Goal: Information Seeking & Learning: Learn about a topic

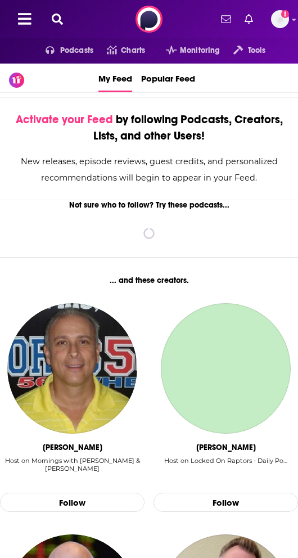
click at [75, 22] on div at bounding box center [44, 19] width 71 height 17
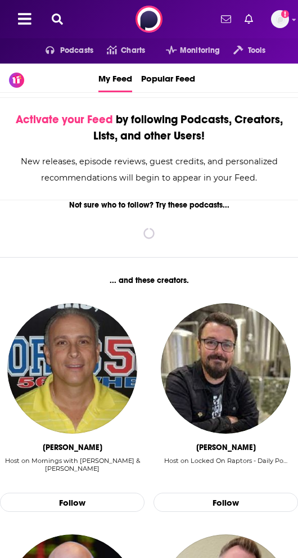
click at [47, 12] on div at bounding box center [44, 19] width 71 height 17
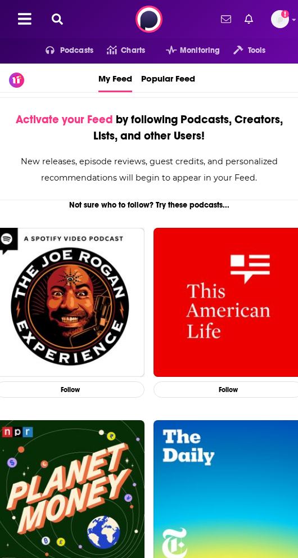
click at [63, 23] on button at bounding box center [57, 19] width 18 height 13
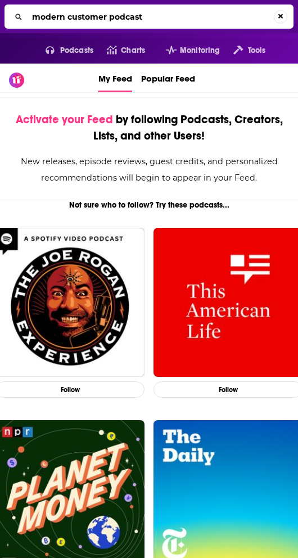
type input "modern customer podcast"
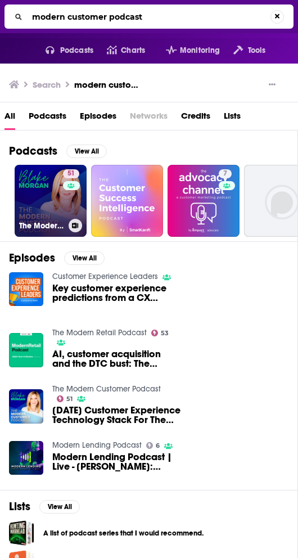
click at [47, 201] on link "51 The Modern Customer Podcast" at bounding box center [51, 201] width 72 height 72
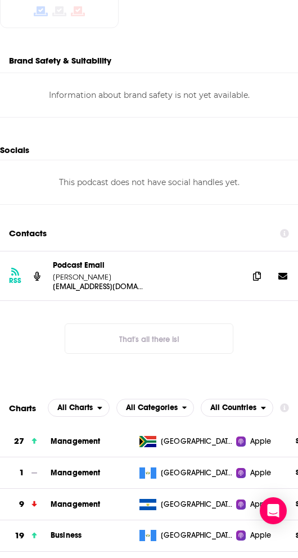
scroll to position [1113, 0]
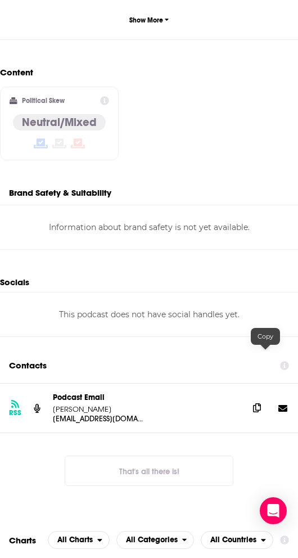
click at [261, 404] on icon at bounding box center [257, 408] width 8 height 9
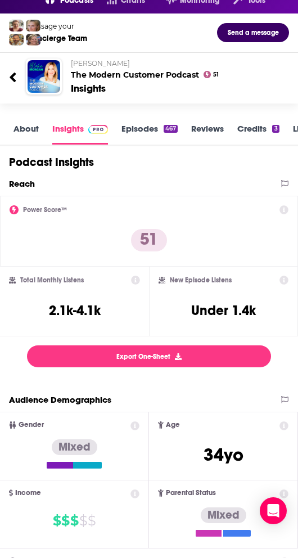
scroll to position [0, 0]
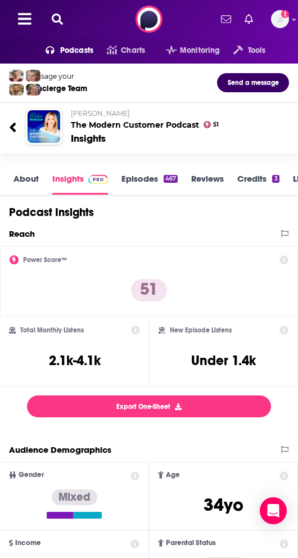
click at [146, 184] on link "Episodes 467" at bounding box center [150, 183] width 56 height 21
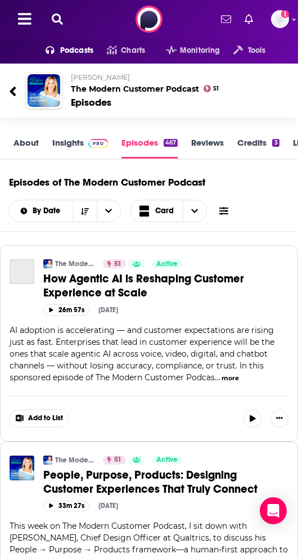
click at [232, 374] on button "more" at bounding box center [230, 379] width 17 height 10
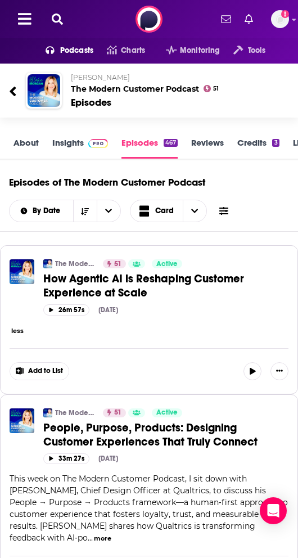
click at [14, 335] on button "less" at bounding box center [17, 331] width 12 height 10
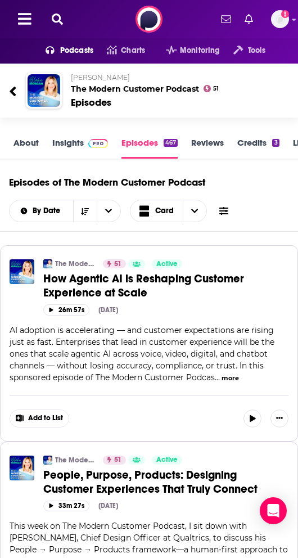
click at [230, 376] on button "more" at bounding box center [230, 379] width 17 height 10
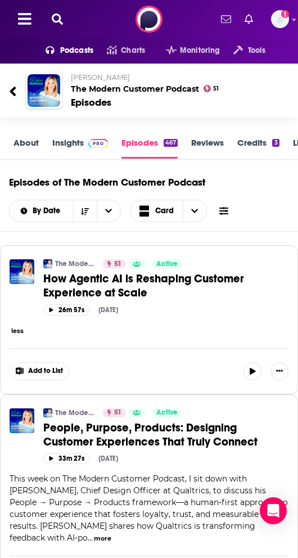
click at [59, 21] on icon at bounding box center [57, 19] width 11 height 11
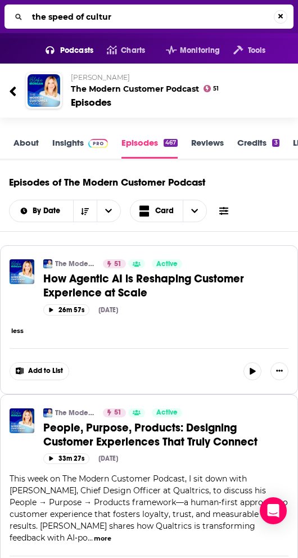
type input "the speed of culture"
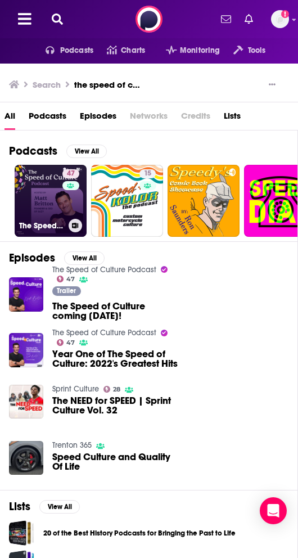
click at [39, 187] on link "47 The Speed of Culture Podcast" at bounding box center [51, 201] width 72 height 72
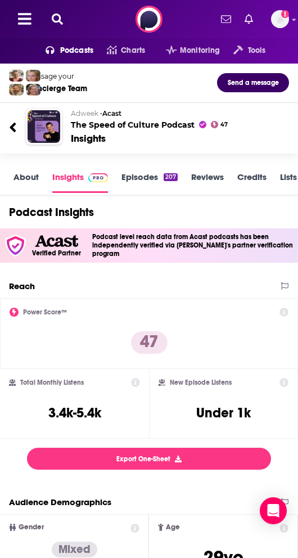
click at [29, 168] on div "About Insights Episodes 207 Reviews Credits Lists 4 Similar" at bounding box center [149, 180] width 298 height 34
click at [26, 182] on link "About" at bounding box center [26, 182] width 25 height 21
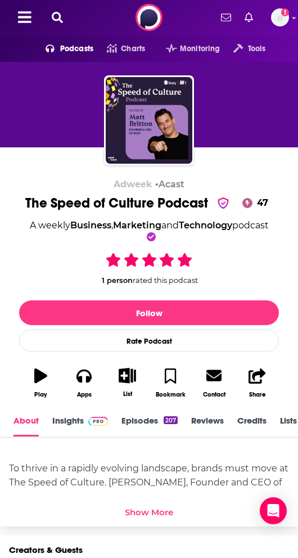
scroll to position [7, 0]
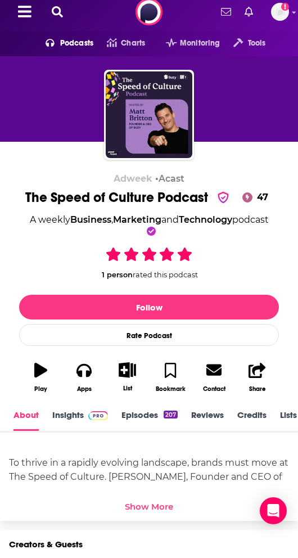
click at [93, 419] on img at bounding box center [98, 415] width 20 height 9
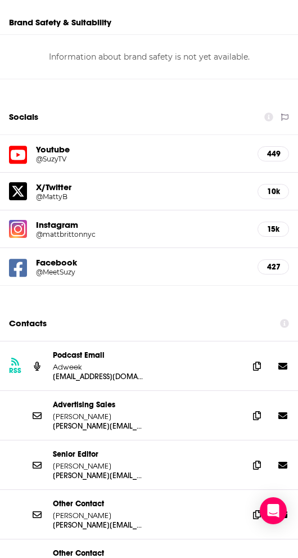
scroll to position [1432, 0]
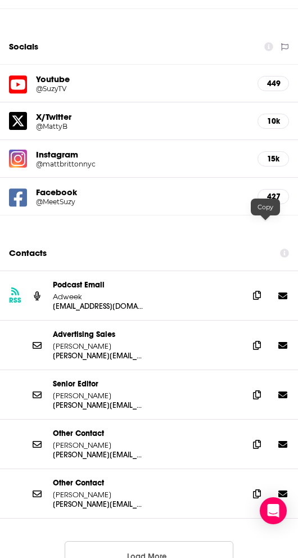
click at [261, 291] on icon at bounding box center [257, 295] width 8 height 9
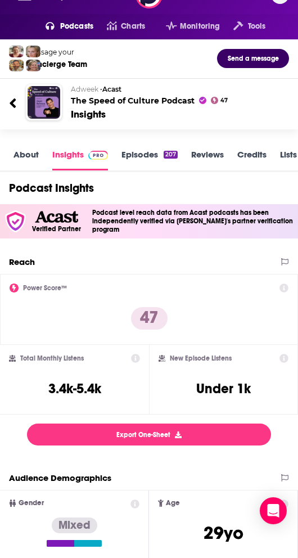
scroll to position [0, 0]
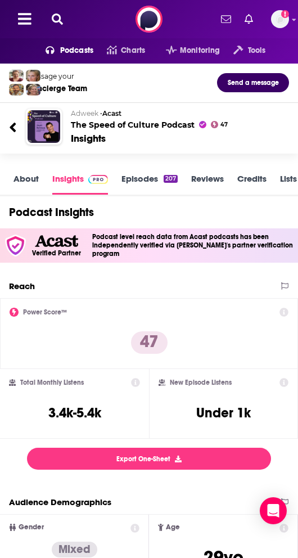
click at [146, 180] on link "Episodes 207" at bounding box center [150, 183] width 56 height 21
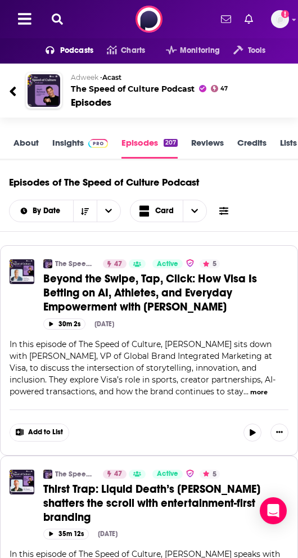
click at [250, 388] on button "more" at bounding box center [258, 393] width 17 height 10
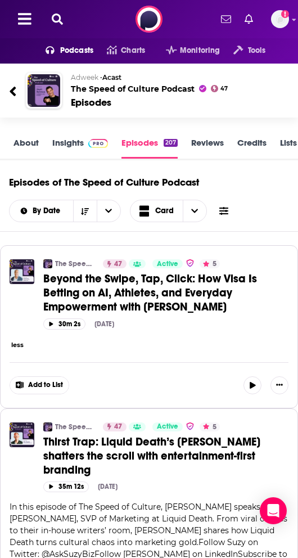
click at [59, 22] on icon at bounding box center [57, 19] width 11 height 11
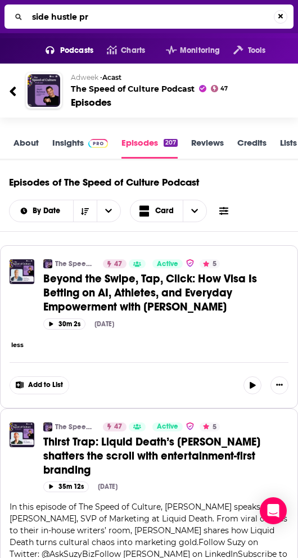
type input "side hustle pro"
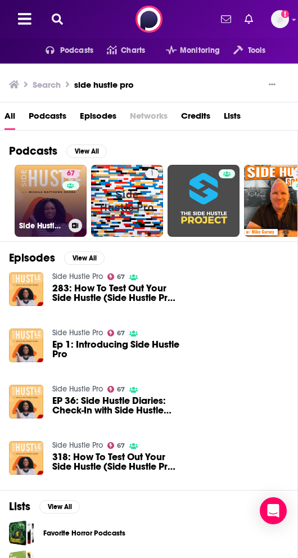
click at [50, 213] on link "67 Side Hustle Pro" at bounding box center [51, 201] width 72 height 72
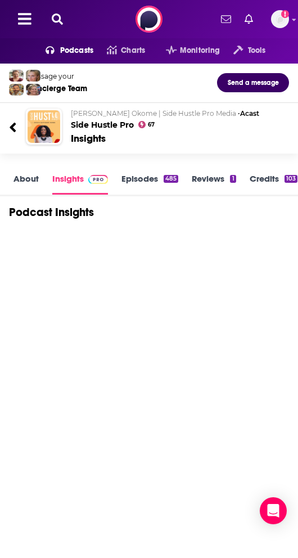
click at [154, 181] on link "Episodes 485" at bounding box center [150, 183] width 57 height 21
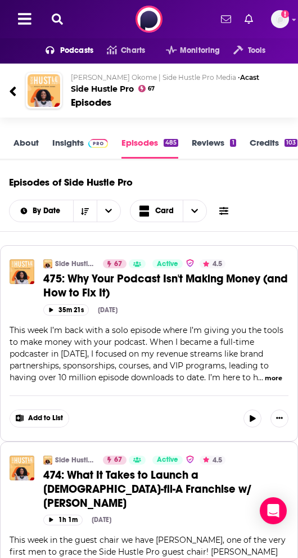
click at [267, 374] on button "more" at bounding box center [273, 379] width 17 height 10
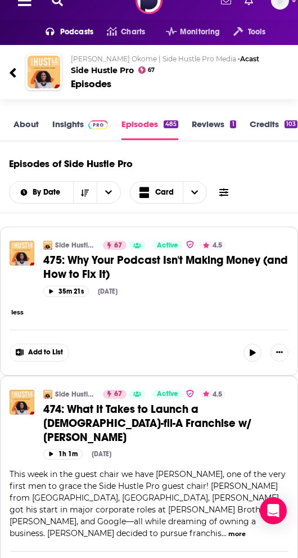
scroll to position [22, 0]
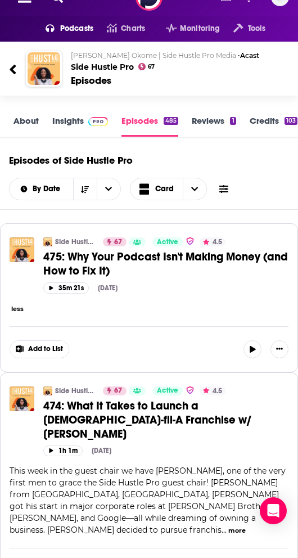
click at [19, 311] on button "less" at bounding box center [17, 309] width 12 height 10
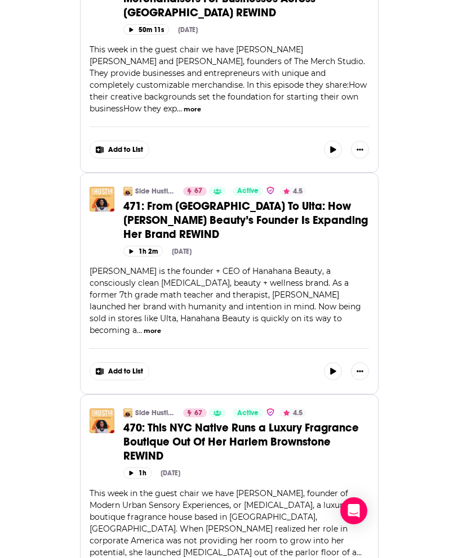
scroll to position [0, 0]
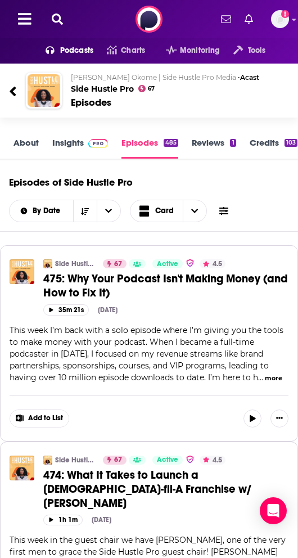
click at [61, 21] on icon at bounding box center [57, 19] width 11 height 11
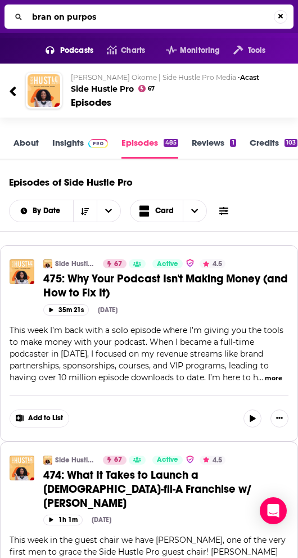
type input "bran on purpose"
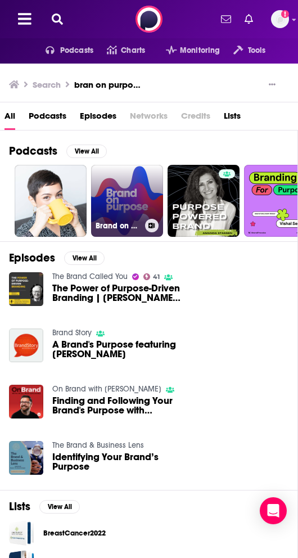
click at [117, 196] on link "Brand on Purpose" at bounding box center [127, 201] width 72 height 72
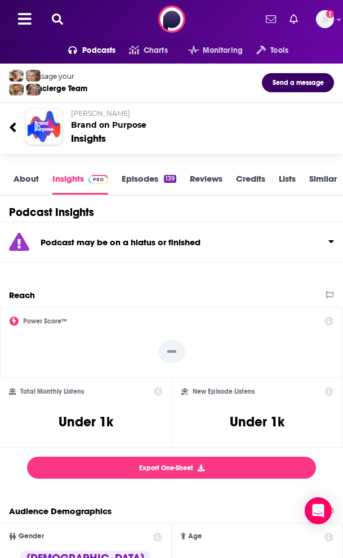
click at [65, 23] on button at bounding box center [57, 19] width 18 height 13
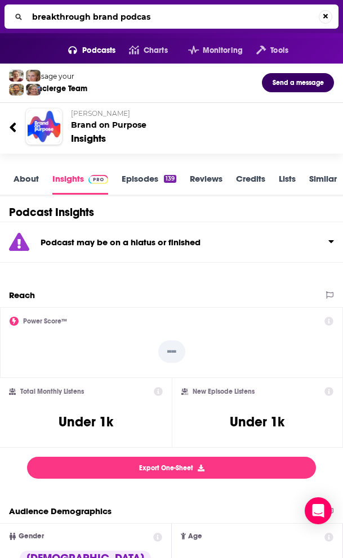
type input "breakthrough brand podcast"
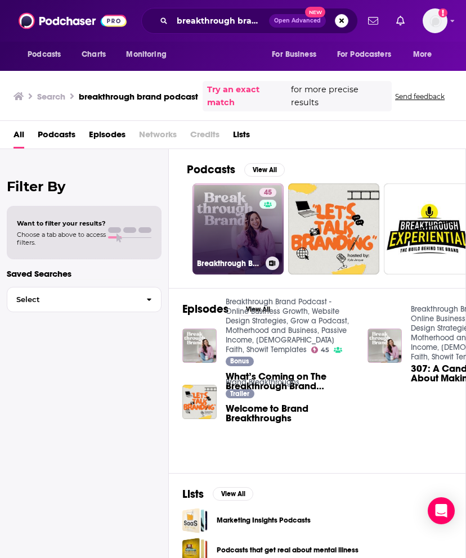
click at [235, 212] on link "45 Breakthrough Brand Podcast - Online Business Growth, Website Design Strategi…" at bounding box center [237, 228] width 91 height 91
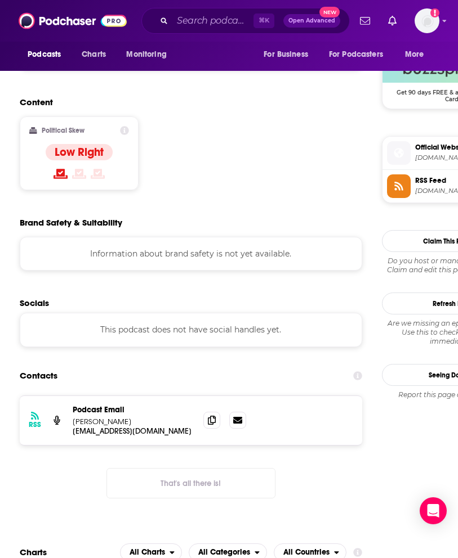
scroll to position [909, 0]
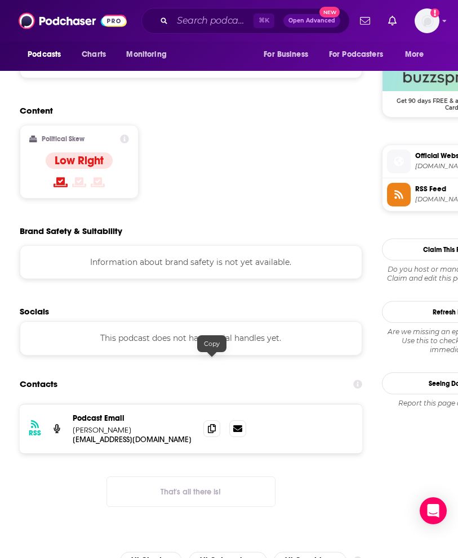
click at [186, 425] on p "Elizabeth McCravy" at bounding box center [134, 430] width 122 height 10
drag, startPoint x: 206, startPoint y: 364, endPoint x: 26, endPoint y: 366, distance: 180.1
click at [206, 420] on span at bounding box center [211, 428] width 17 height 17
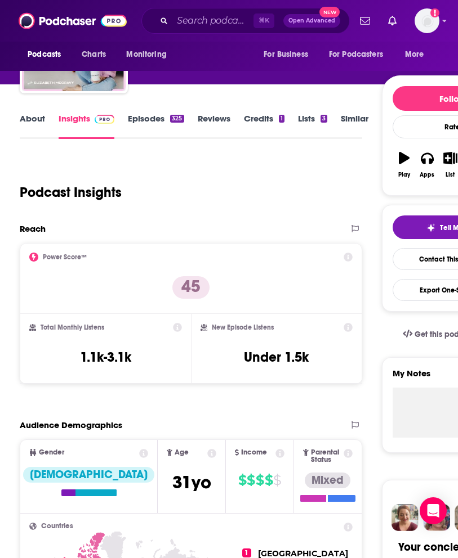
scroll to position [0, 0]
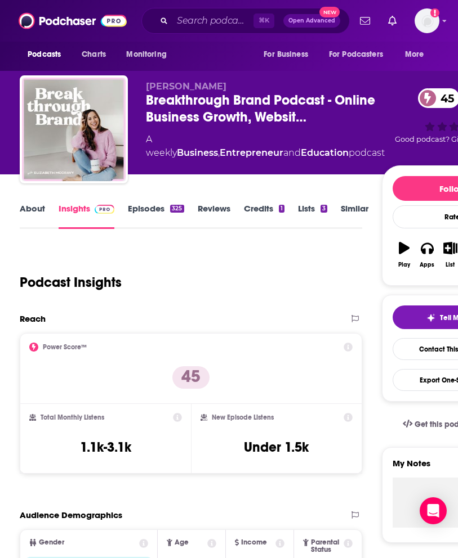
click at [152, 206] on link "Episodes 325" at bounding box center [156, 216] width 56 height 26
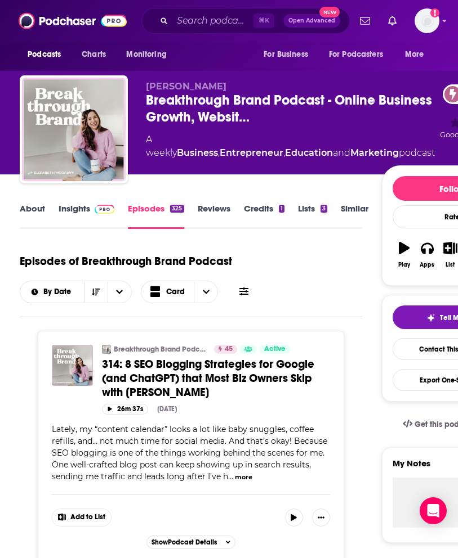
click at [245, 481] on button "more" at bounding box center [243, 478] width 17 height 10
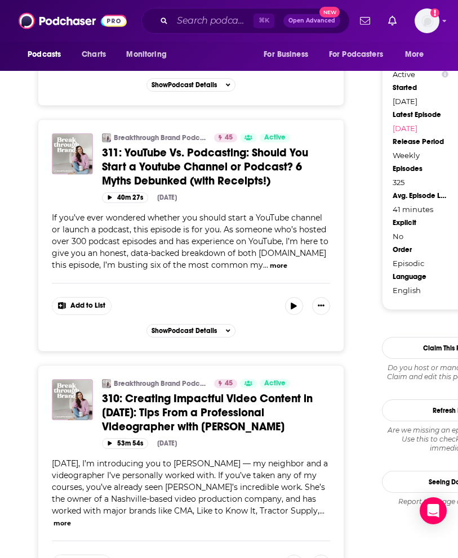
scroll to position [1150, 0]
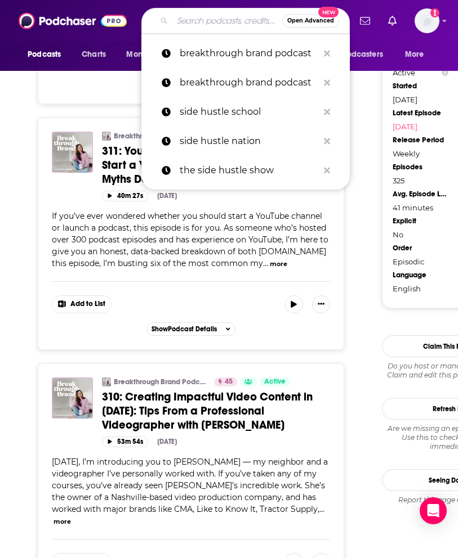
click at [198, 21] on input "Search podcasts, credits, & more..." at bounding box center [227, 21] width 110 height 18
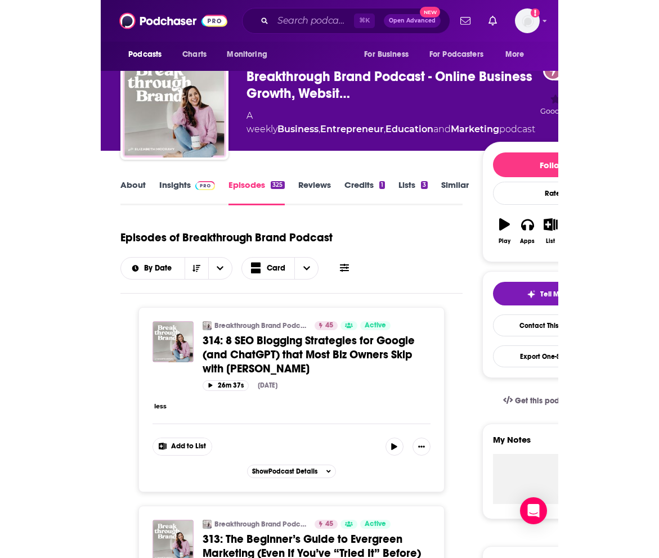
scroll to position [0, 0]
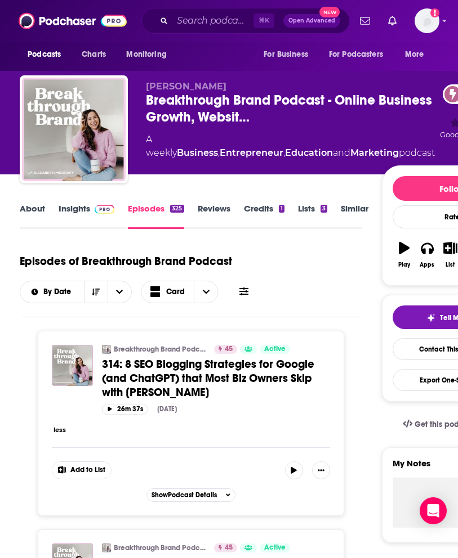
click at [23, 209] on link "About" at bounding box center [32, 216] width 25 height 26
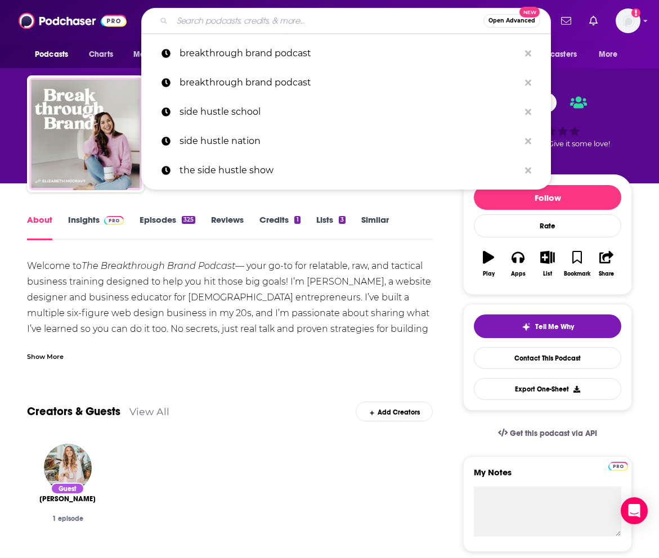
click at [221, 16] on input "Search podcasts, credits, & more..." at bounding box center [327, 21] width 311 height 18
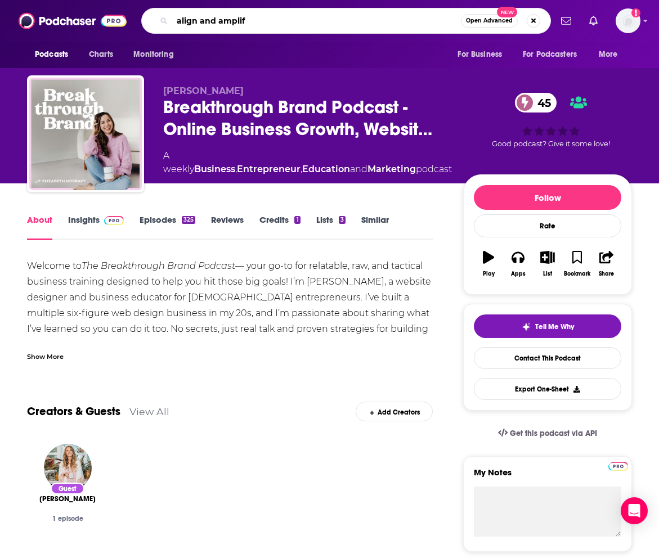
type input "align and amplify"
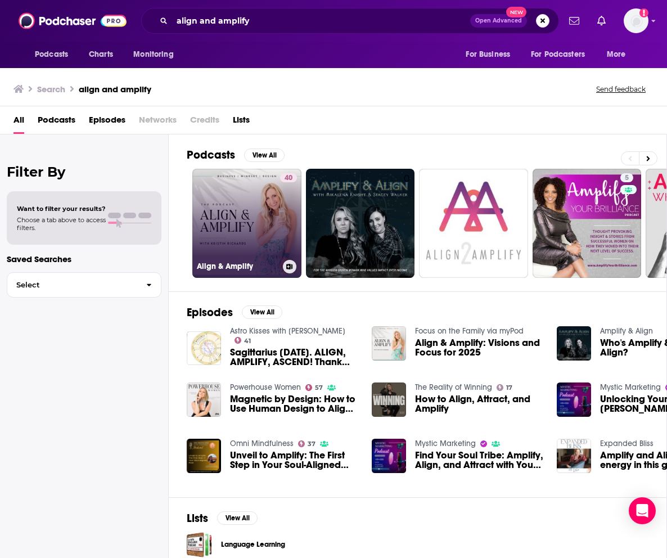
click at [250, 211] on link "40 Align & Amplify" at bounding box center [246, 223] width 109 height 109
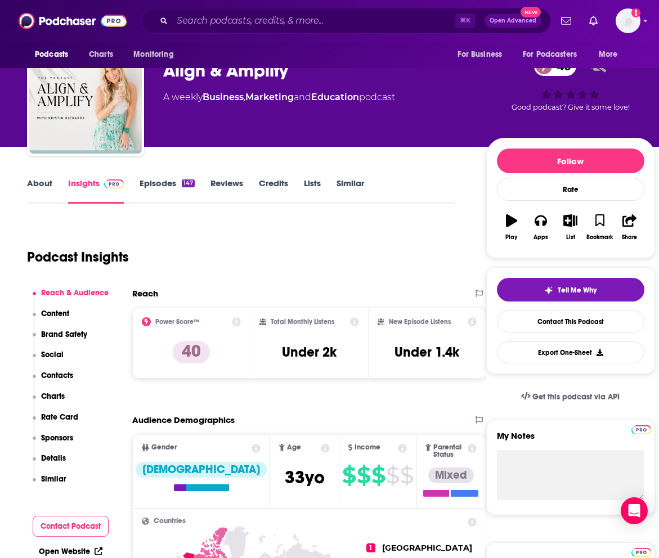
scroll to position [38, 0]
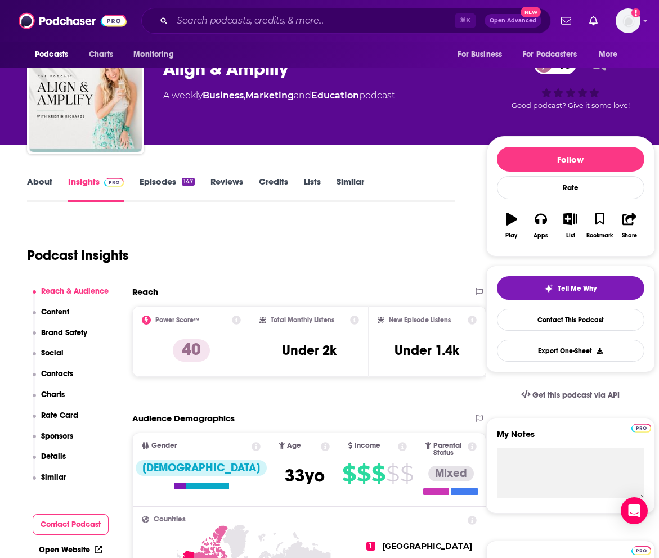
click at [49, 186] on link "About" at bounding box center [39, 189] width 25 height 26
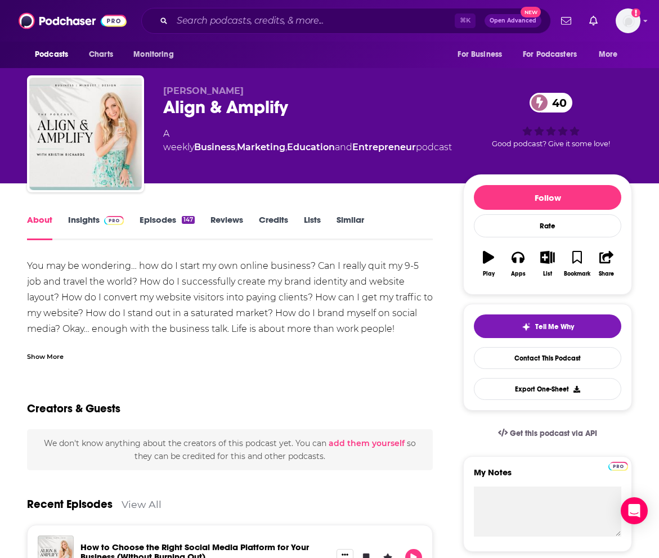
click at [79, 223] on link "Insights" at bounding box center [96, 227] width 56 height 26
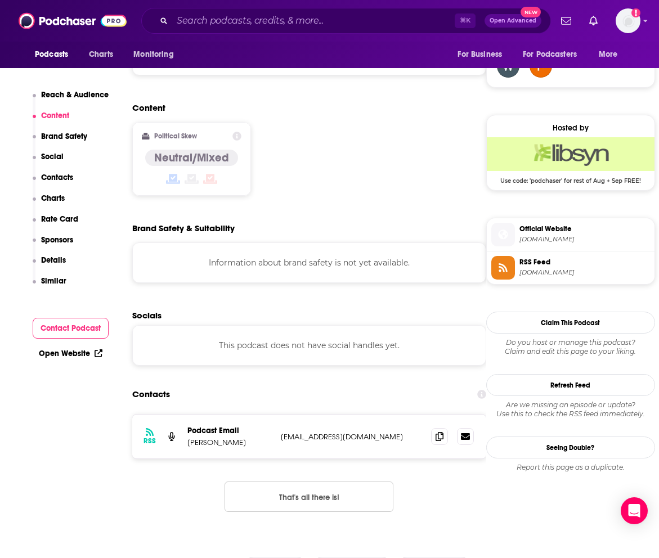
scroll to position [844, 0]
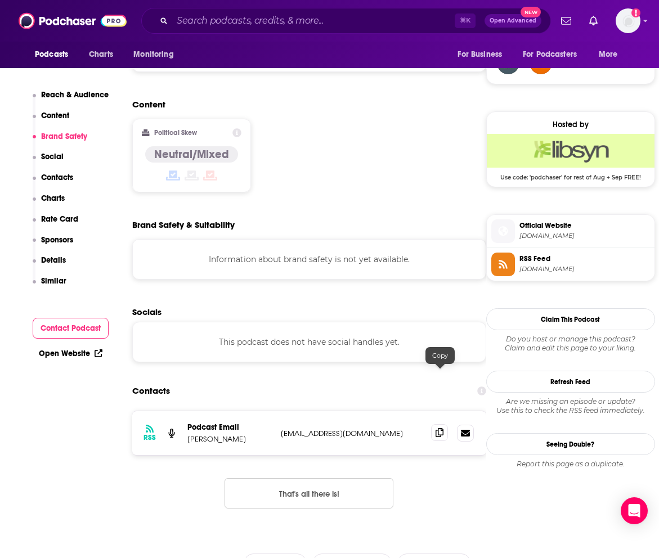
click at [298, 424] on span at bounding box center [439, 432] width 17 height 17
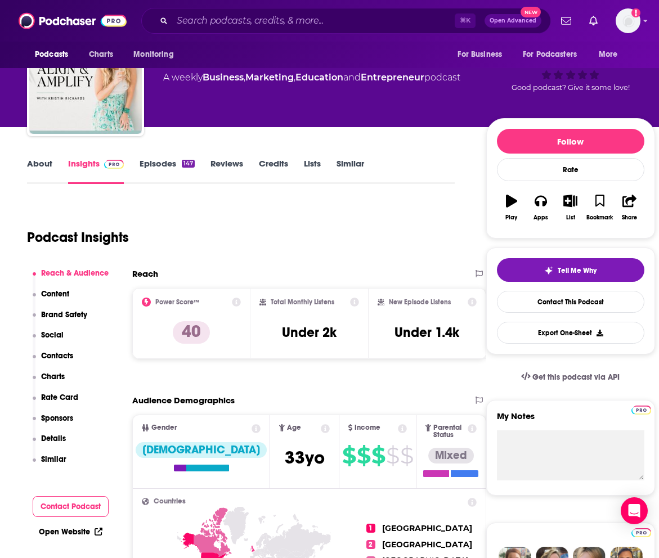
scroll to position [46, 0]
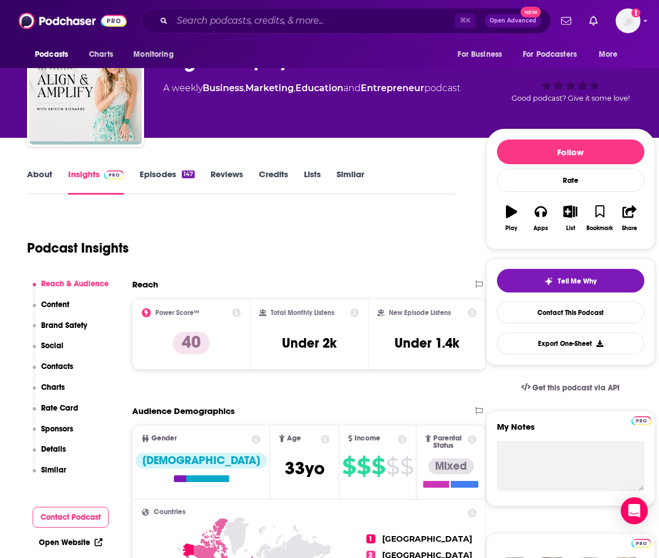
click at [177, 175] on link "Episodes 147" at bounding box center [167, 182] width 55 height 26
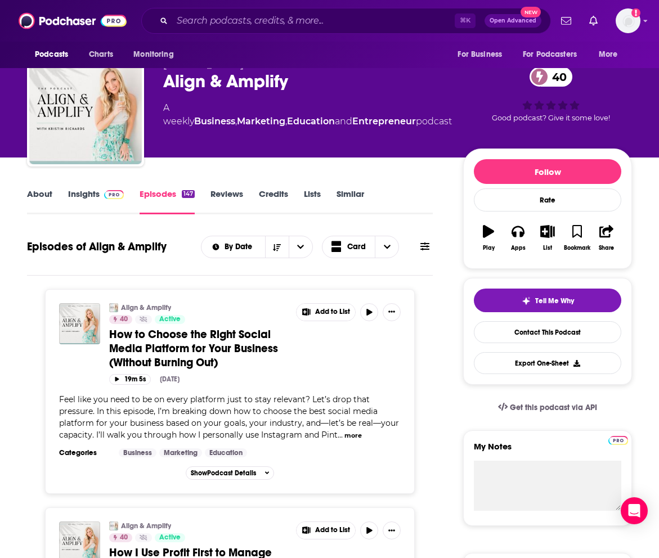
scroll to position [26, 0]
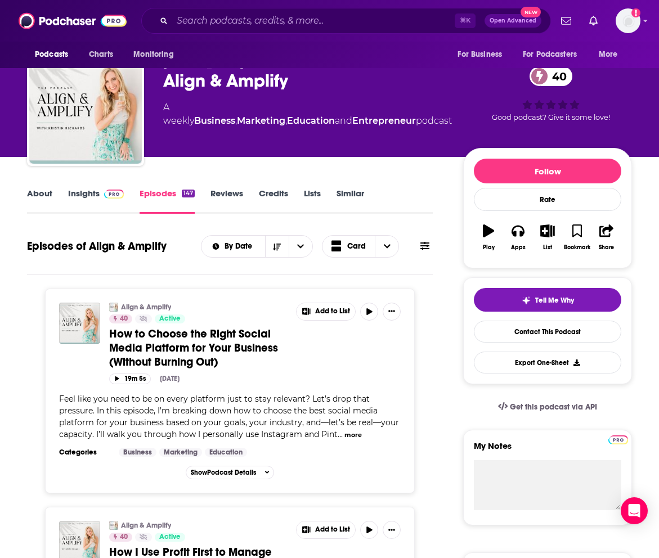
click at [298, 431] on button "more" at bounding box center [352, 436] width 17 height 10
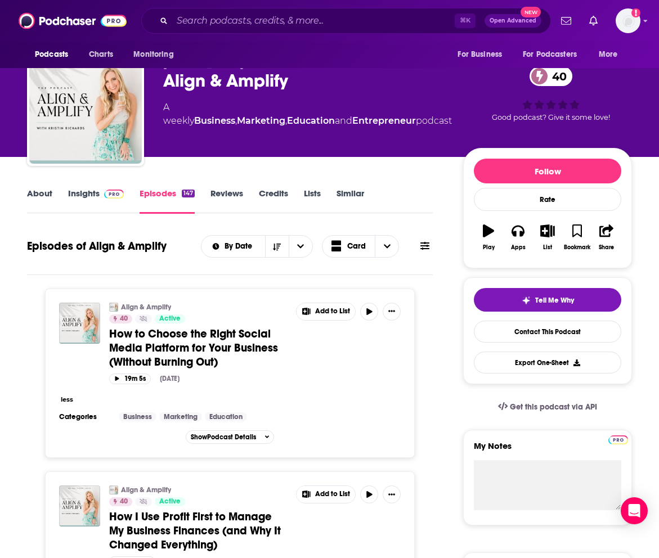
click at [68, 395] on button "less" at bounding box center [67, 400] width 12 height 10
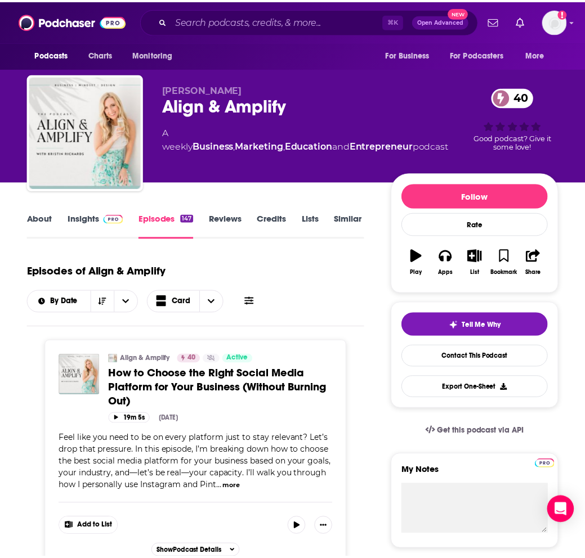
scroll to position [0, 0]
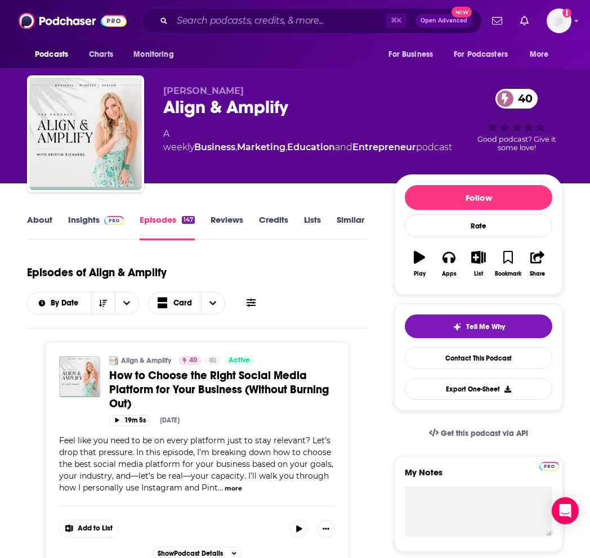
drag, startPoint x: 91, startPoint y: 213, endPoint x: 44, endPoint y: 224, distance: 48.6
click at [85, 214] on div "About Insights Episodes 147 Reviews Credits Lists Similar" at bounding box center [197, 227] width 340 height 28
click at [42, 225] on link "About" at bounding box center [39, 227] width 25 height 26
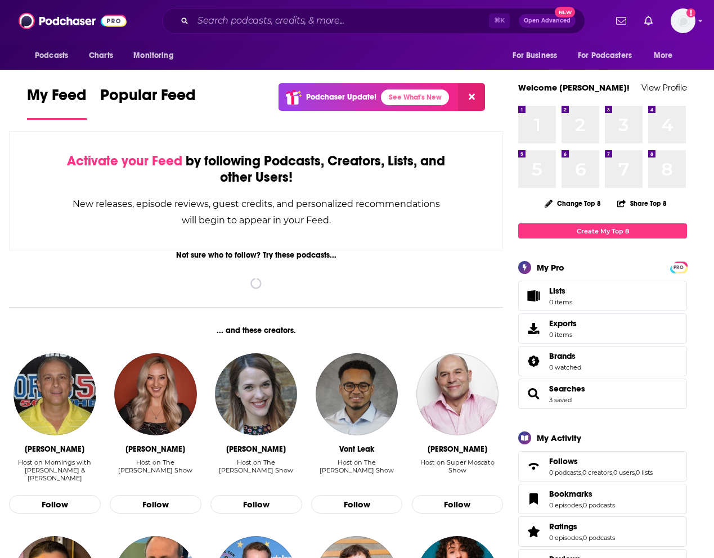
click at [236, 5] on div "Podcasts Charts Monitoring ⌘ K Open Advanced New For Business For Podcasters Mo…" at bounding box center [357, 21] width 714 height 42
click at [243, 21] on input "Search podcasts, credits, & more..." at bounding box center [341, 21] width 296 height 18
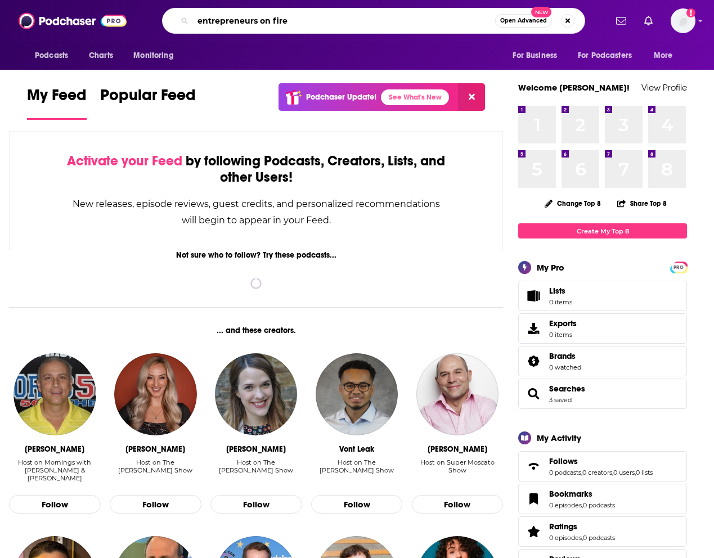
type input "entrepreneurs on fire"
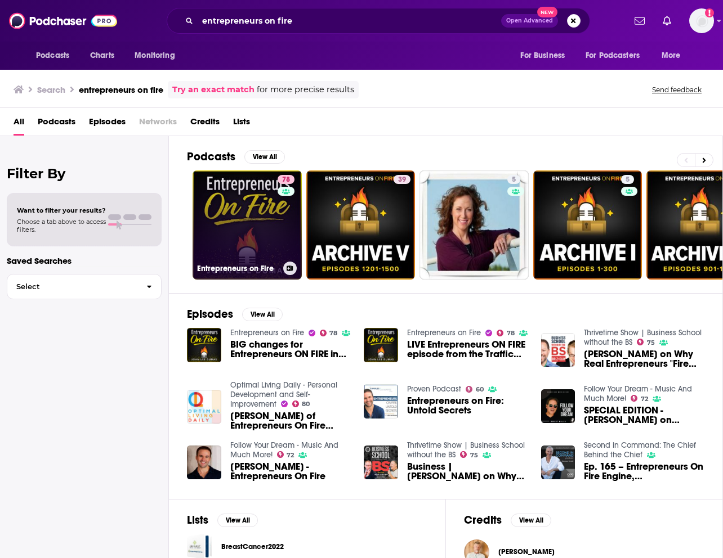
click at [251, 222] on link "78 Entrepreneurs on Fire" at bounding box center [246, 225] width 109 height 109
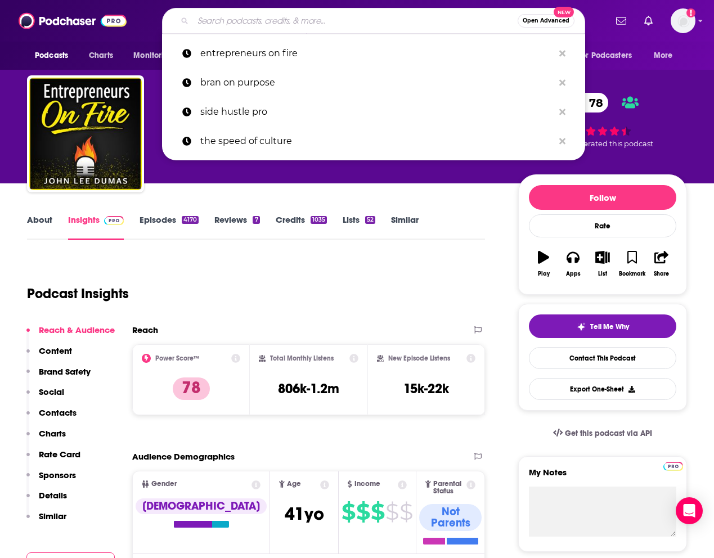
click at [265, 23] on input "Search podcasts, credits, & more..." at bounding box center [355, 21] width 325 height 18
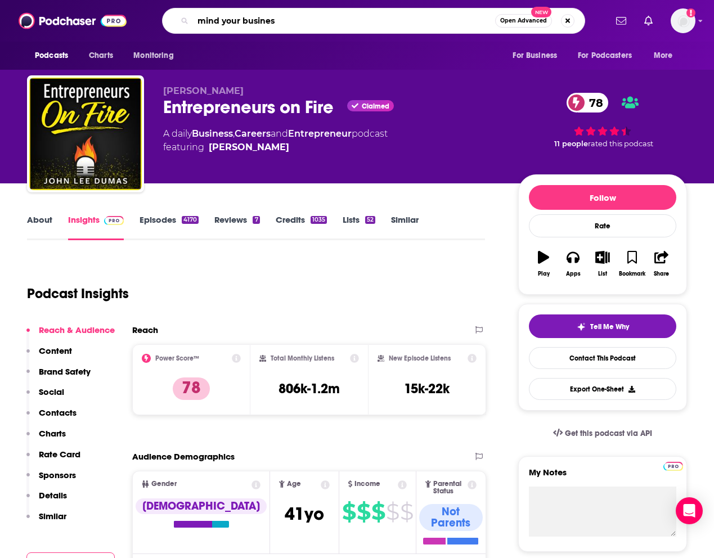
type input "mind your business"
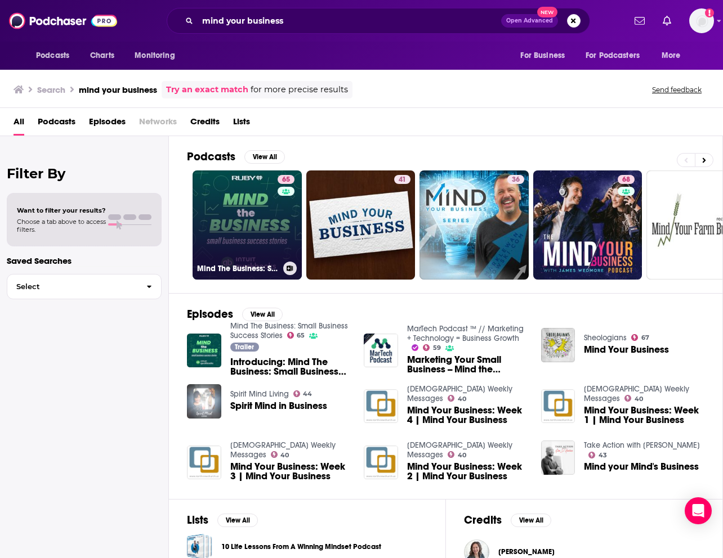
click at [271, 235] on link "65 Mind The Business: Small Business Success Stories" at bounding box center [246, 225] width 109 height 109
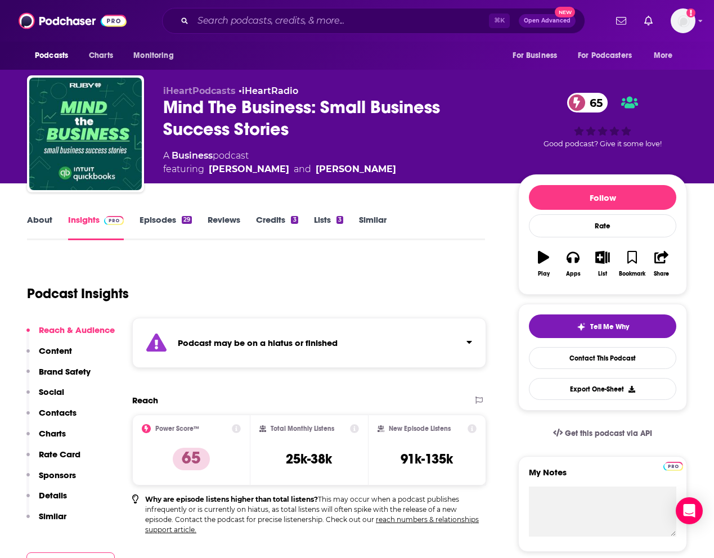
click at [164, 226] on link "Episodes 29" at bounding box center [166, 227] width 52 height 26
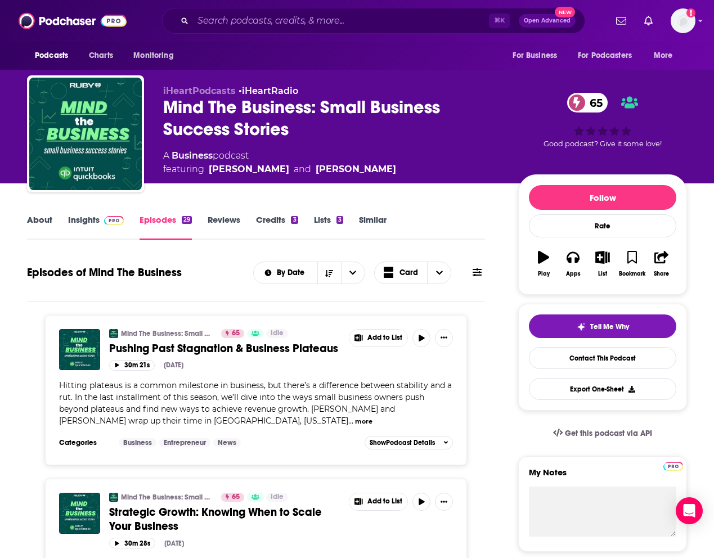
click at [327, 37] on div "Podcasts Charts Monitoring ⌘ K Open Advanced New For Business For Podcasters Mo…" at bounding box center [357, 21] width 714 height 42
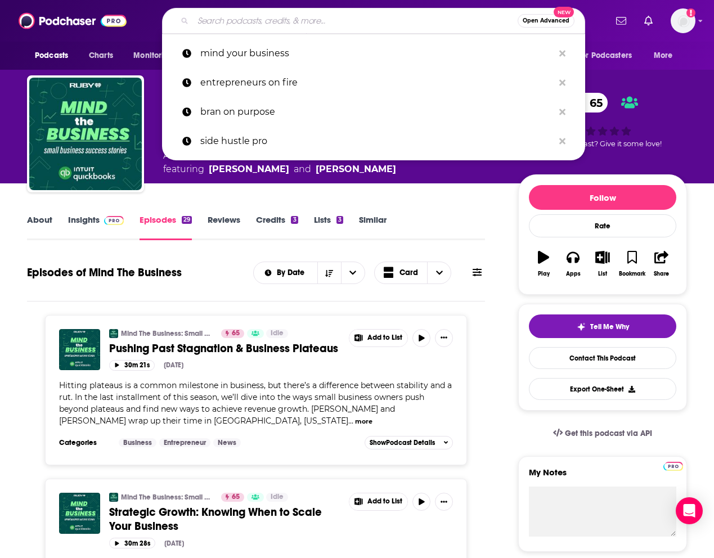
click at [329, 27] on input "Search podcasts, credits, & more..." at bounding box center [355, 21] width 325 height 18
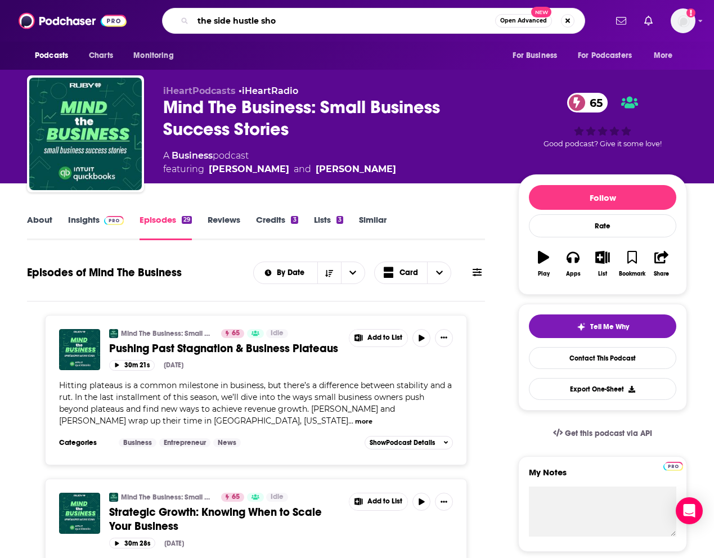
type input "the side hustle show"
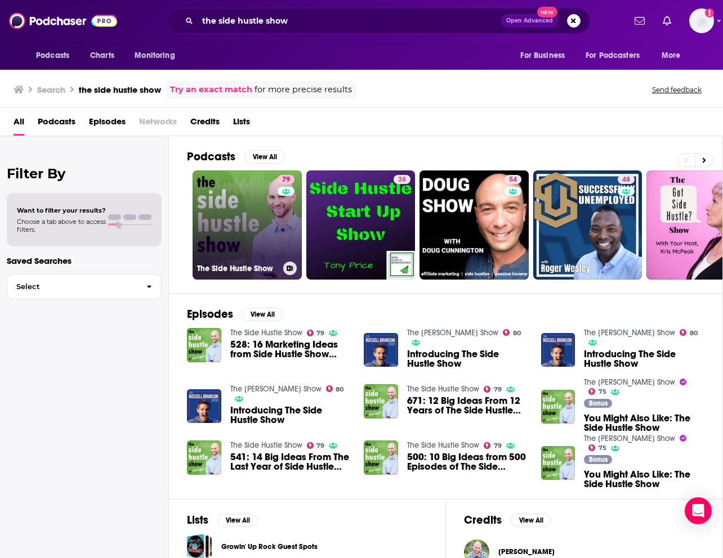
click at [242, 224] on link "79 The Side Hustle Show" at bounding box center [246, 225] width 109 height 109
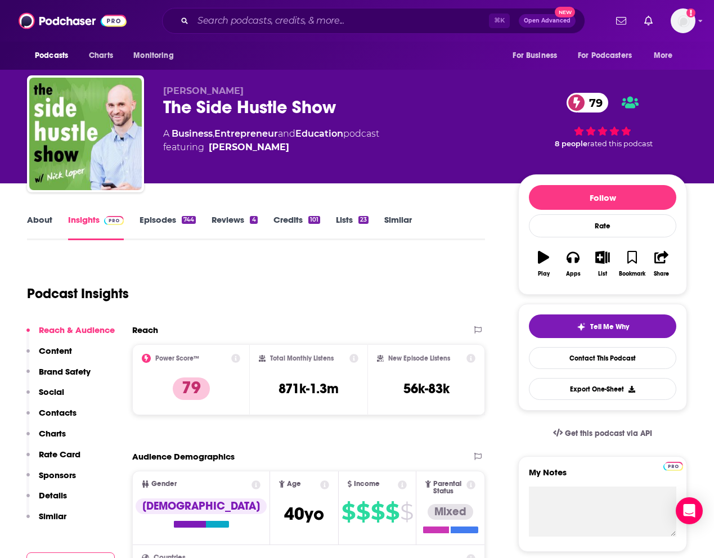
click at [178, 221] on link "Episodes 744" at bounding box center [168, 227] width 56 height 26
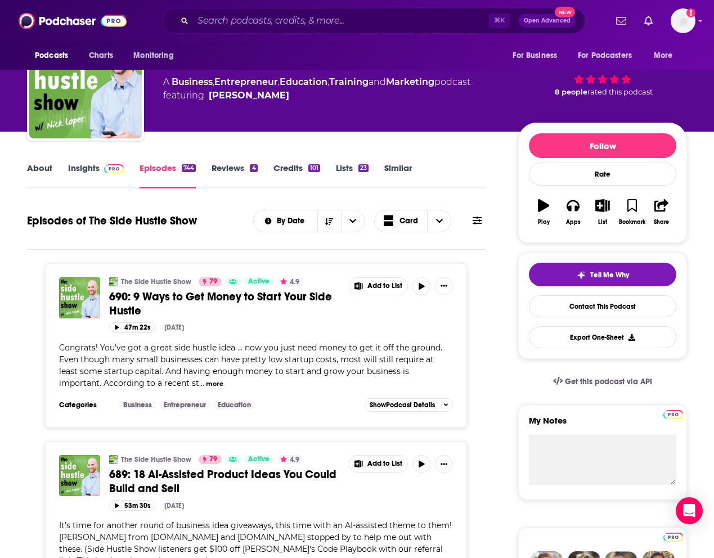
scroll to position [82, 0]
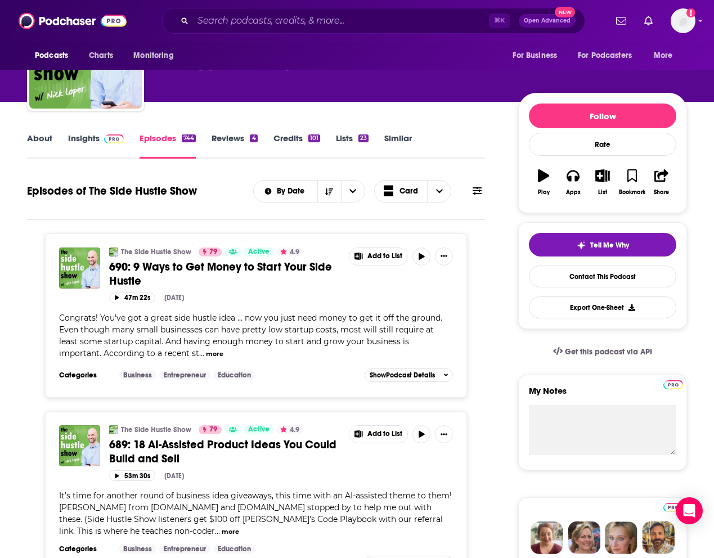
click at [72, 135] on link "Insights" at bounding box center [96, 146] width 56 height 26
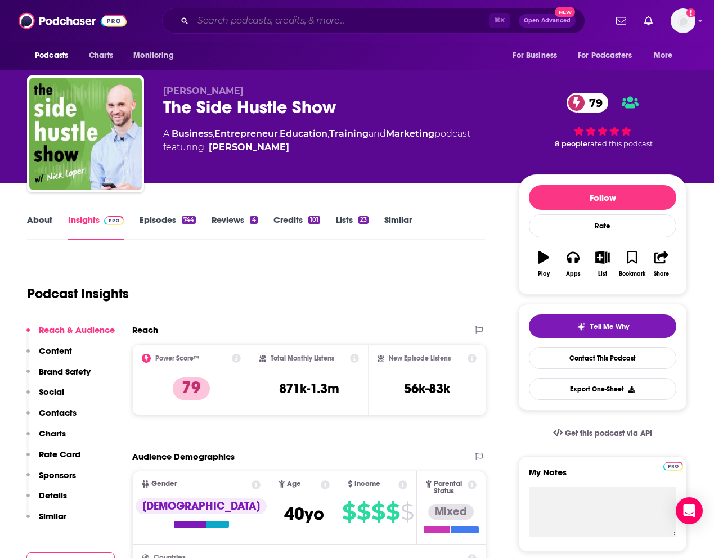
click at [244, 12] on input "Search podcasts, credits, & more..." at bounding box center [341, 21] width 296 height 18
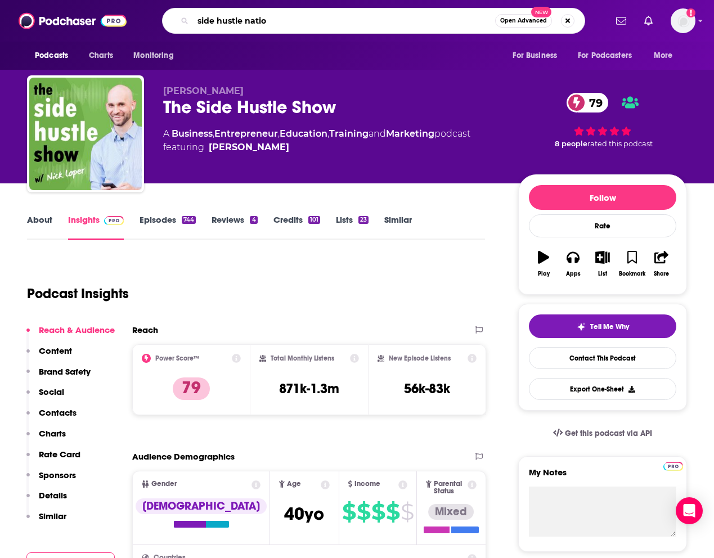
type input "side hustle nation"
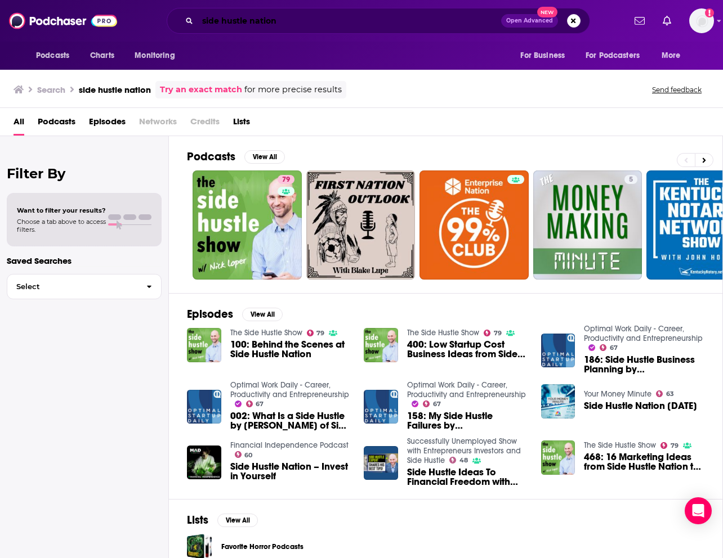
click at [321, 23] on input "side hustle nation" at bounding box center [349, 21] width 303 height 18
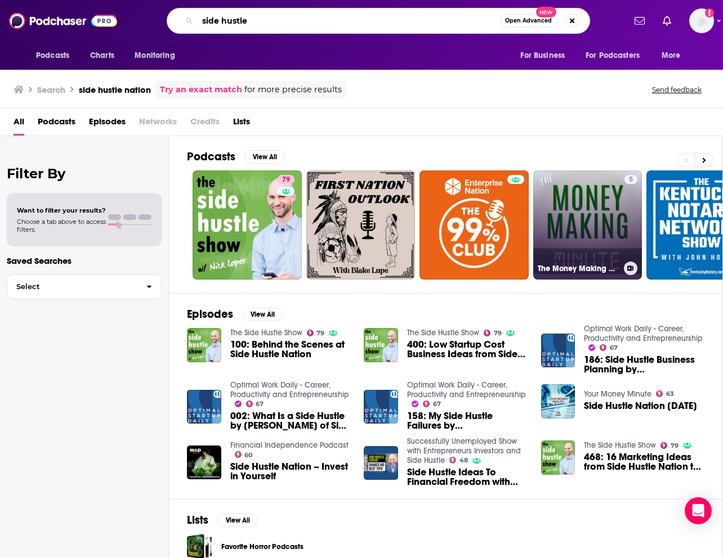
type input "side hustle"
click at [595, 209] on link "5 The Money Making Minute - [PERSON_NAME]" at bounding box center [587, 225] width 109 height 109
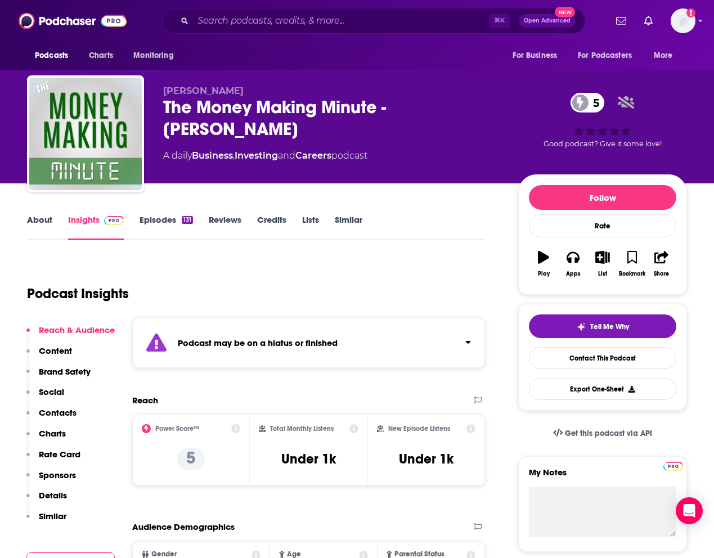
click at [311, 41] on div "Podcasts Charts Monitoring ⌘ K Open Advanced New For Business For Podcasters Mo…" at bounding box center [357, 21] width 714 height 42
click at [321, 20] on input "Search podcasts, credits, & more..." at bounding box center [341, 21] width 296 height 18
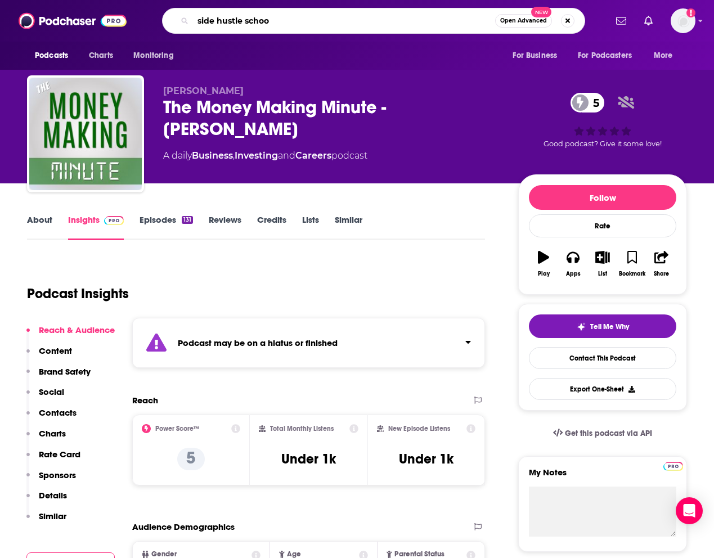
type input "side hustle school"
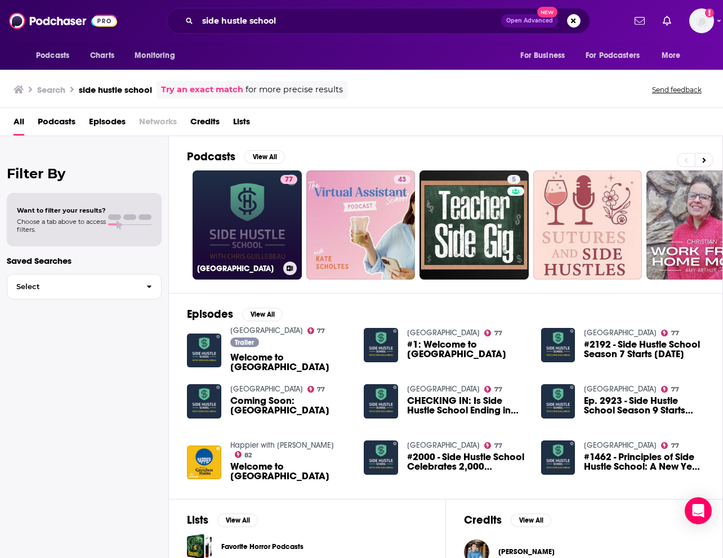
click at [252, 204] on link "[GEOGRAPHIC_DATA]" at bounding box center [246, 225] width 109 height 109
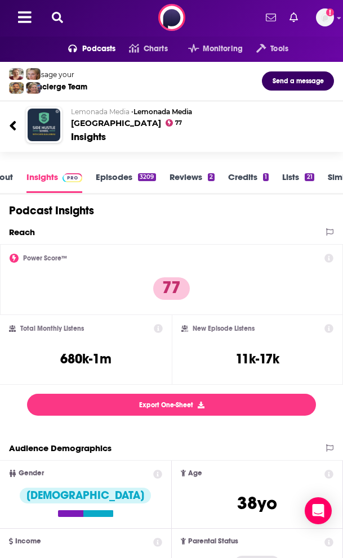
scroll to position [2, 0]
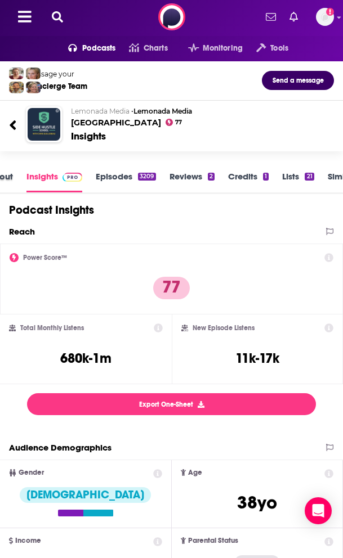
click at [17, 183] on div "About" at bounding box center [7, 182] width 39 height 23
click at [14, 182] on div "About" at bounding box center [7, 182] width 39 height 23
click at [6, 176] on link "About" at bounding box center [0, 181] width 25 height 21
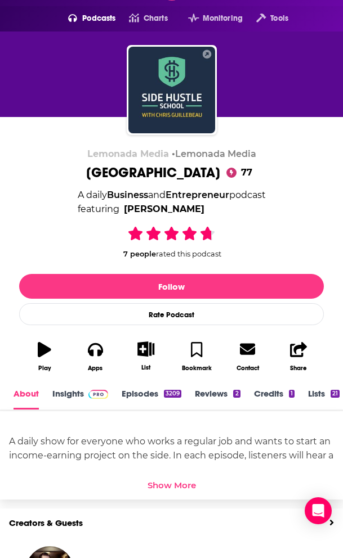
scroll to position [34, 0]
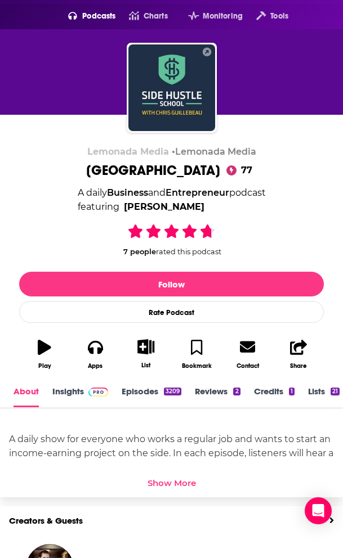
click at [158, 479] on div "Show More" at bounding box center [171, 483] width 48 height 11
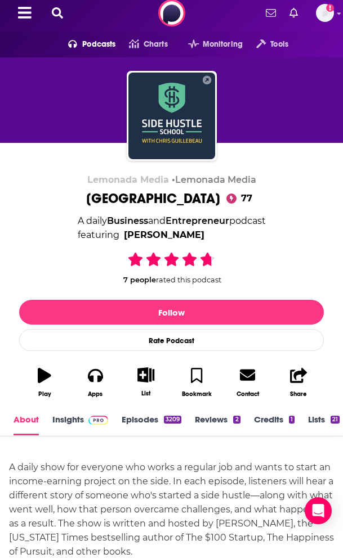
scroll to position [0, 0]
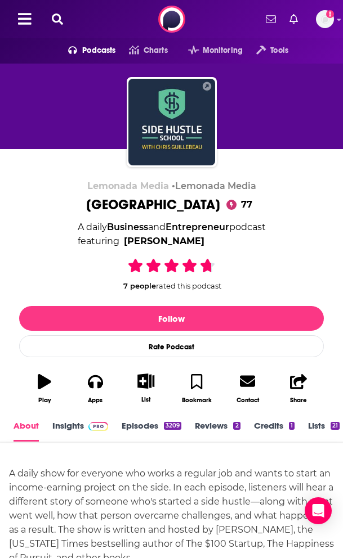
click at [67, 424] on link "Insights" at bounding box center [80, 430] width 56 height 21
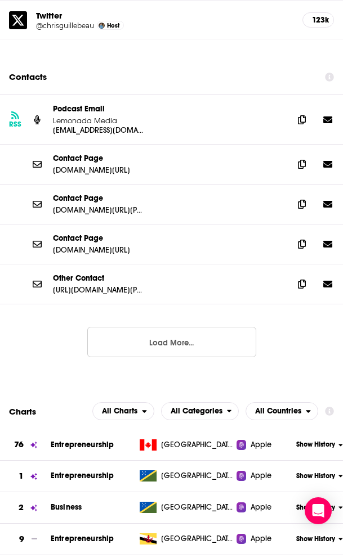
scroll to position [1958, 0]
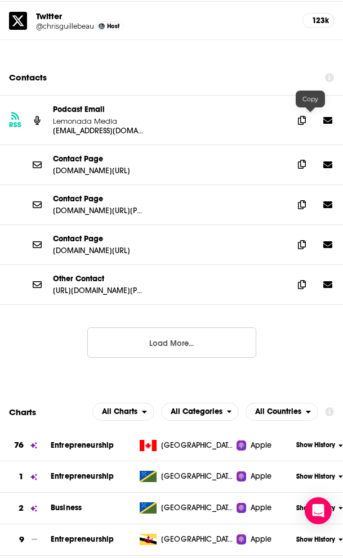
click at [306, 160] on icon at bounding box center [302, 164] width 8 height 9
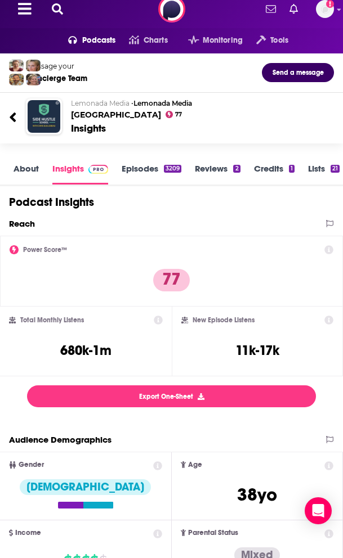
scroll to position [0, 0]
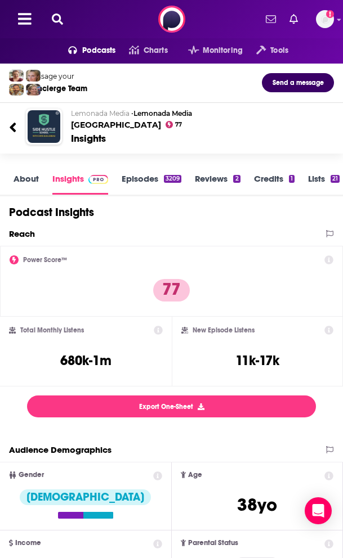
click at [159, 180] on link "Episodes 3209" at bounding box center [152, 183] width 60 height 21
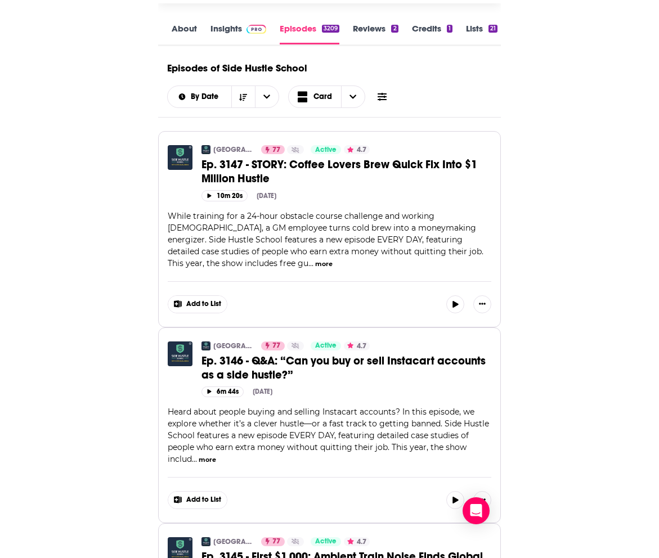
scroll to position [115, 0]
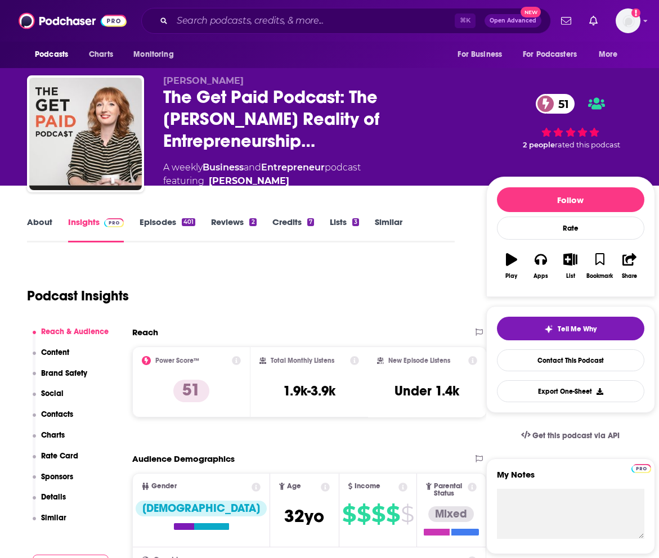
click at [47, 223] on link "About" at bounding box center [39, 230] width 25 height 26
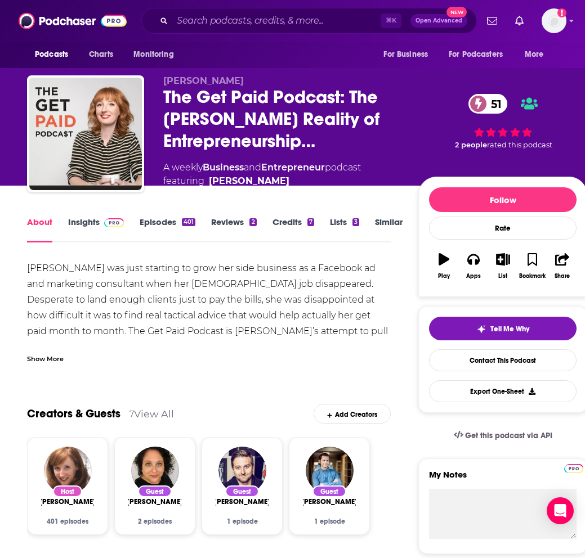
click at [105, 220] on img at bounding box center [114, 222] width 20 height 9
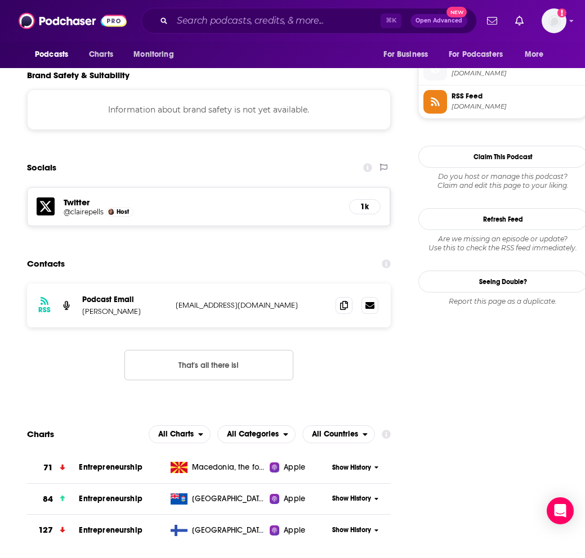
scroll to position [925, 0]
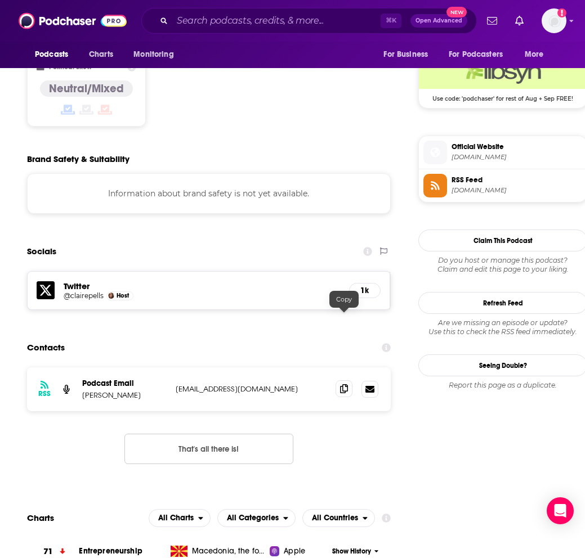
click at [345, 384] on icon at bounding box center [344, 388] width 8 height 9
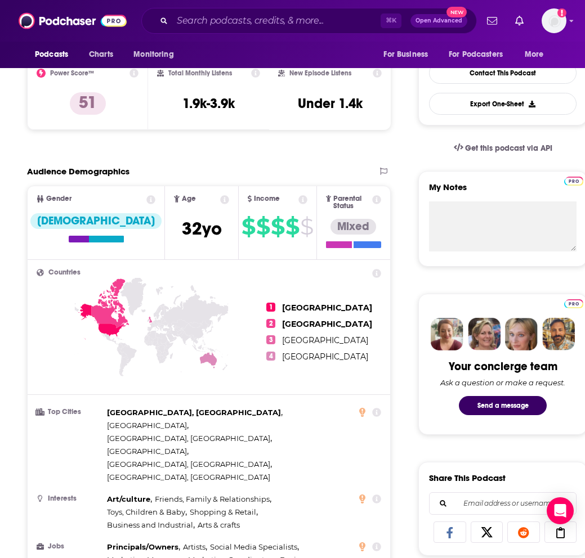
scroll to position [0, 0]
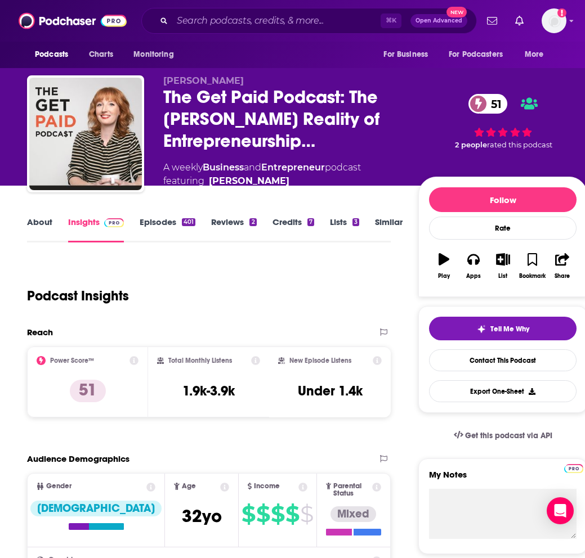
click at [172, 222] on link "Episodes 401" at bounding box center [168, 230] width 56 height 26
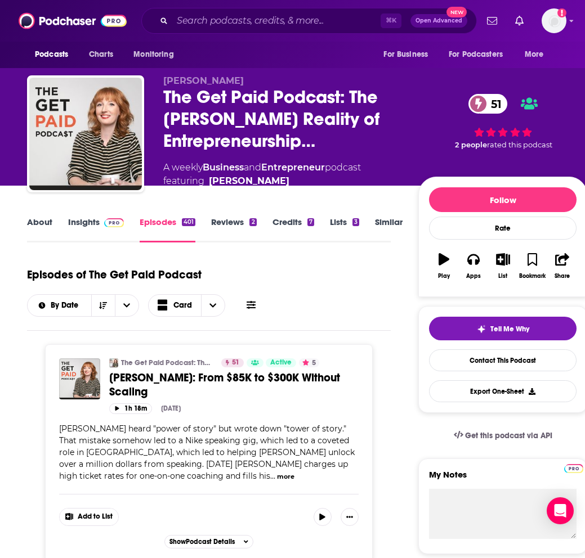
click at [277, 473] on button "more" at bounding box center [285, 477] width 17 height 10
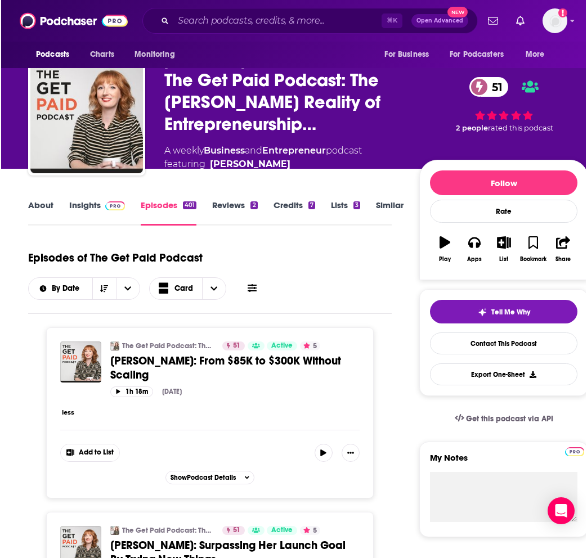
scroll to position [18, 0]
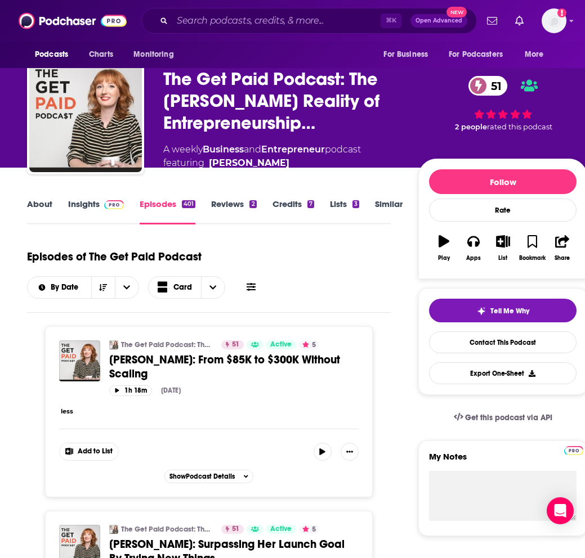
click at [73, 410] on div "less" at bounding box center [208, 411] width 299 height 12
click at [57, 413] on div "The Get Paid Podcast: The Stark Reality of Entrepreneurship and Being Your Own …" at bounding box center [209, 411] width 328 height 171
click at [68, 411] on button "less" at bounding box center [67, 412] width 12 height 10
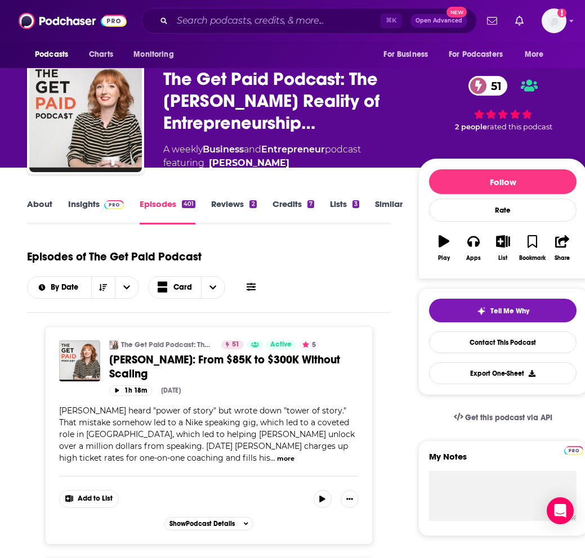
click at [116, 411] on span "Mike Pacquiao heard "power of story" but wrote down "tower of story." That mist…" at bounding box center [206, 434] width 295 height 57
drag, startPoint x: 116, startPoint y: 412, endPoint x: 57, endPoint y: 413, distance: 59.7
click at [57, 413] on div "The Get Paid Podcast: The Stark Reality of Entrepreneurship and Being Your Own …" at bounding box center [209, 435] width 328 height 218
copy span "Mike Pacquiao"
click at [200, 444] on span "Mike Pacquiao heard "power of story" but wrote down "tower of story." That mist…" at bounding box center [206, 434] width 295 height 57
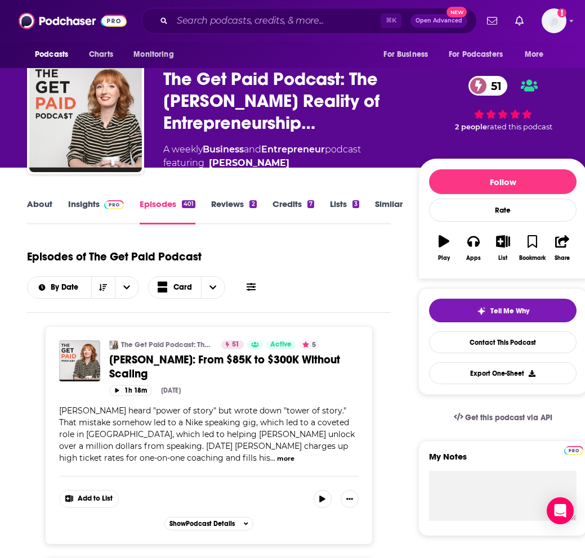
click at [147, 430] on span "Mike Pacquiao heard "power of story" but wrote down "tower of story." That mist…" at bounding box center [206, 434] width 295 height 57
